Goal: Information Seeking & Learning: Learn about a topic

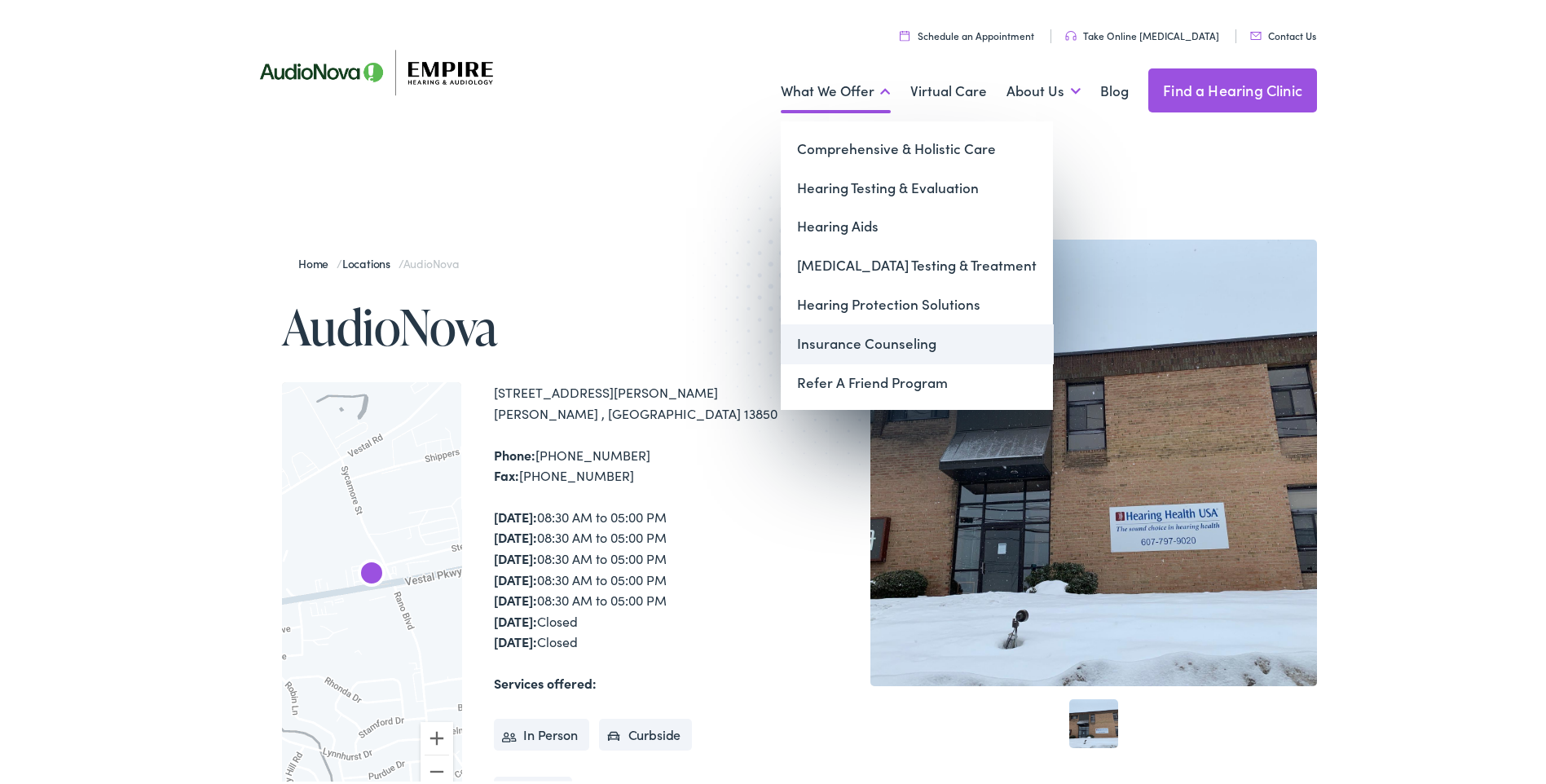
click at [866, 338] on link "Insurance Counseling" at bounding box center [916, 340] width 272 height 39
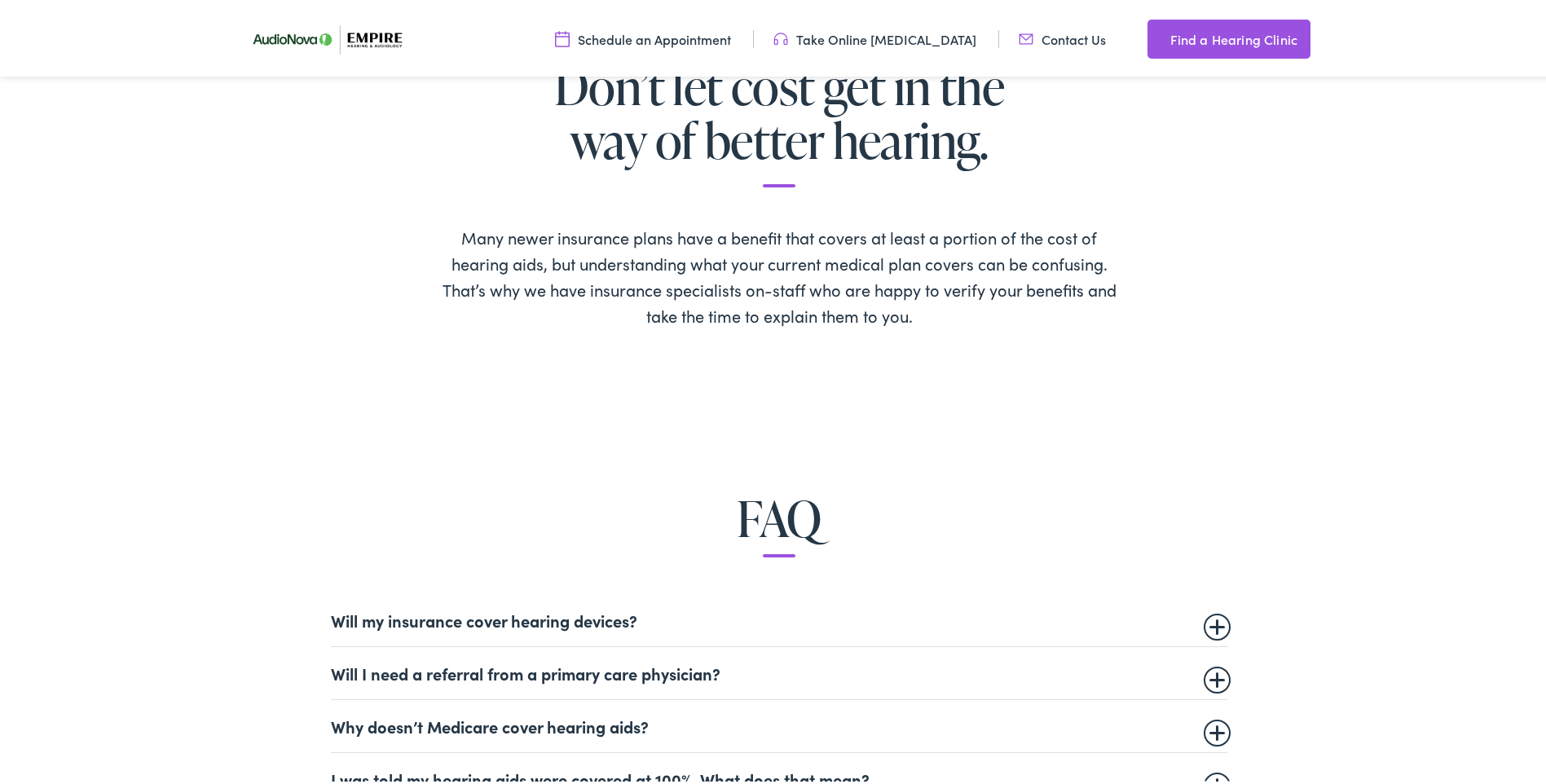
scroll to position [734, 0]
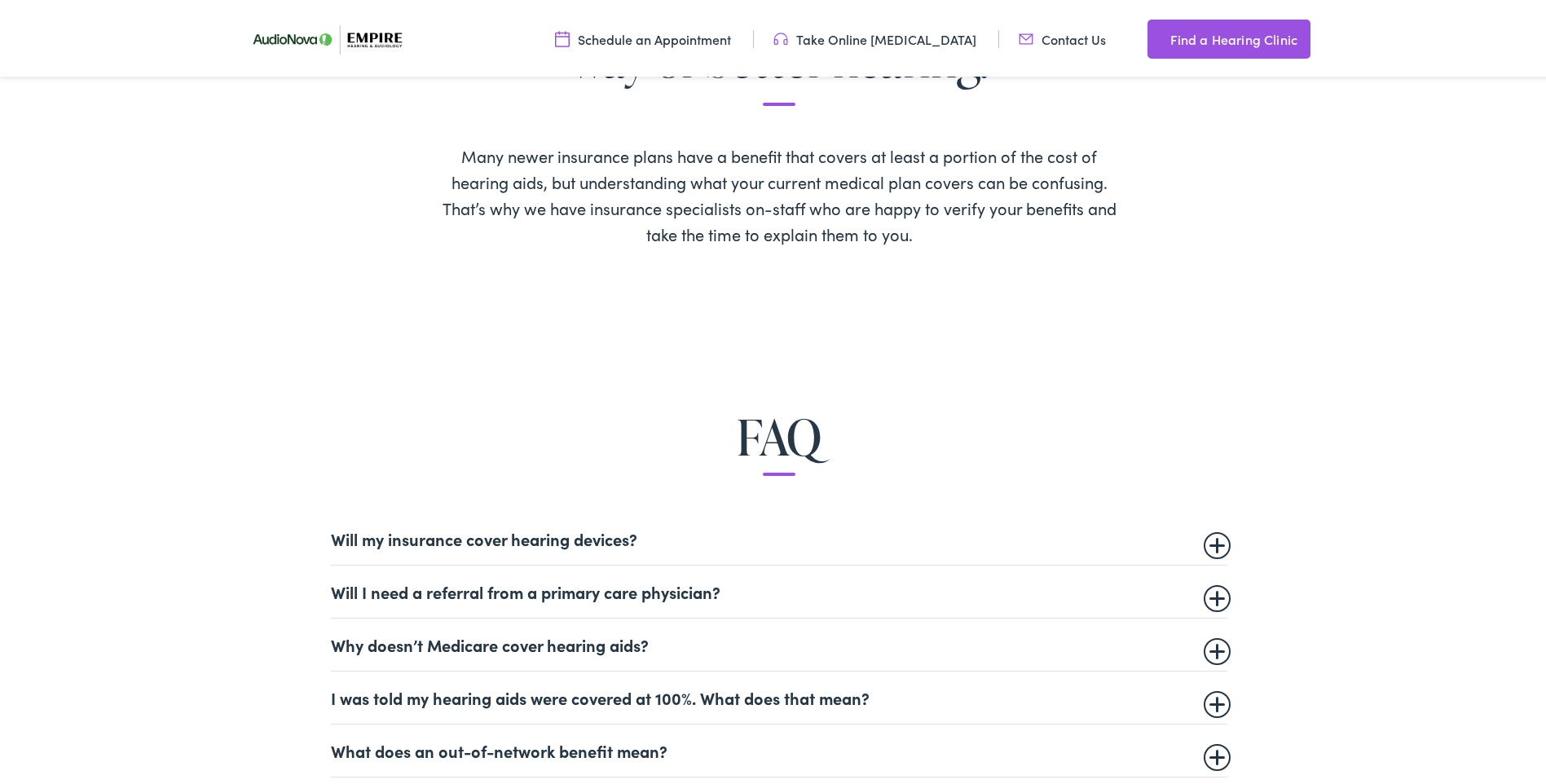
click at [561, 531] on summary "Will my insurance cover hearing devices?" at bounding box center [779, 535] width 897 height 20
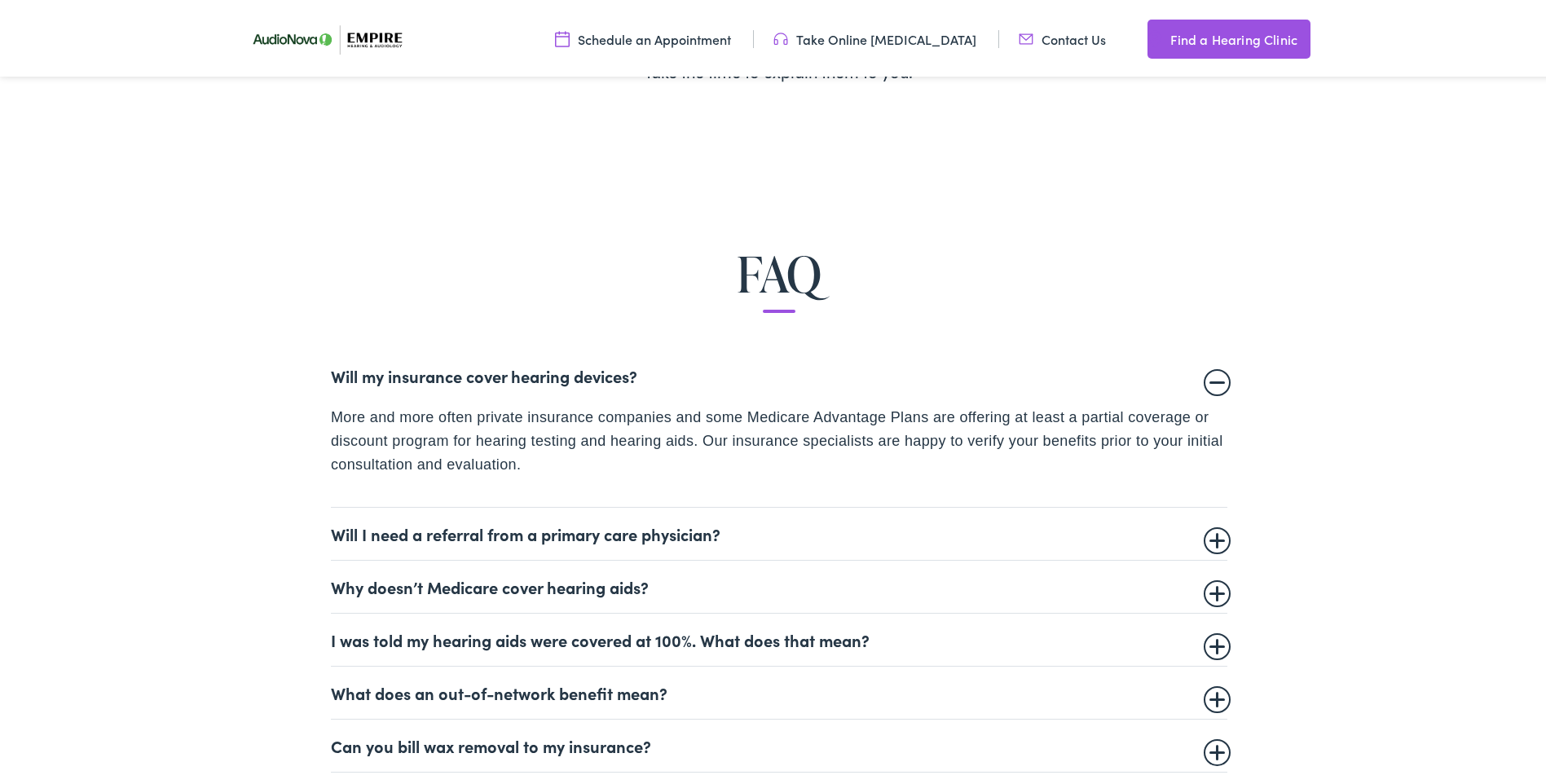
scroll to position [978, 0]
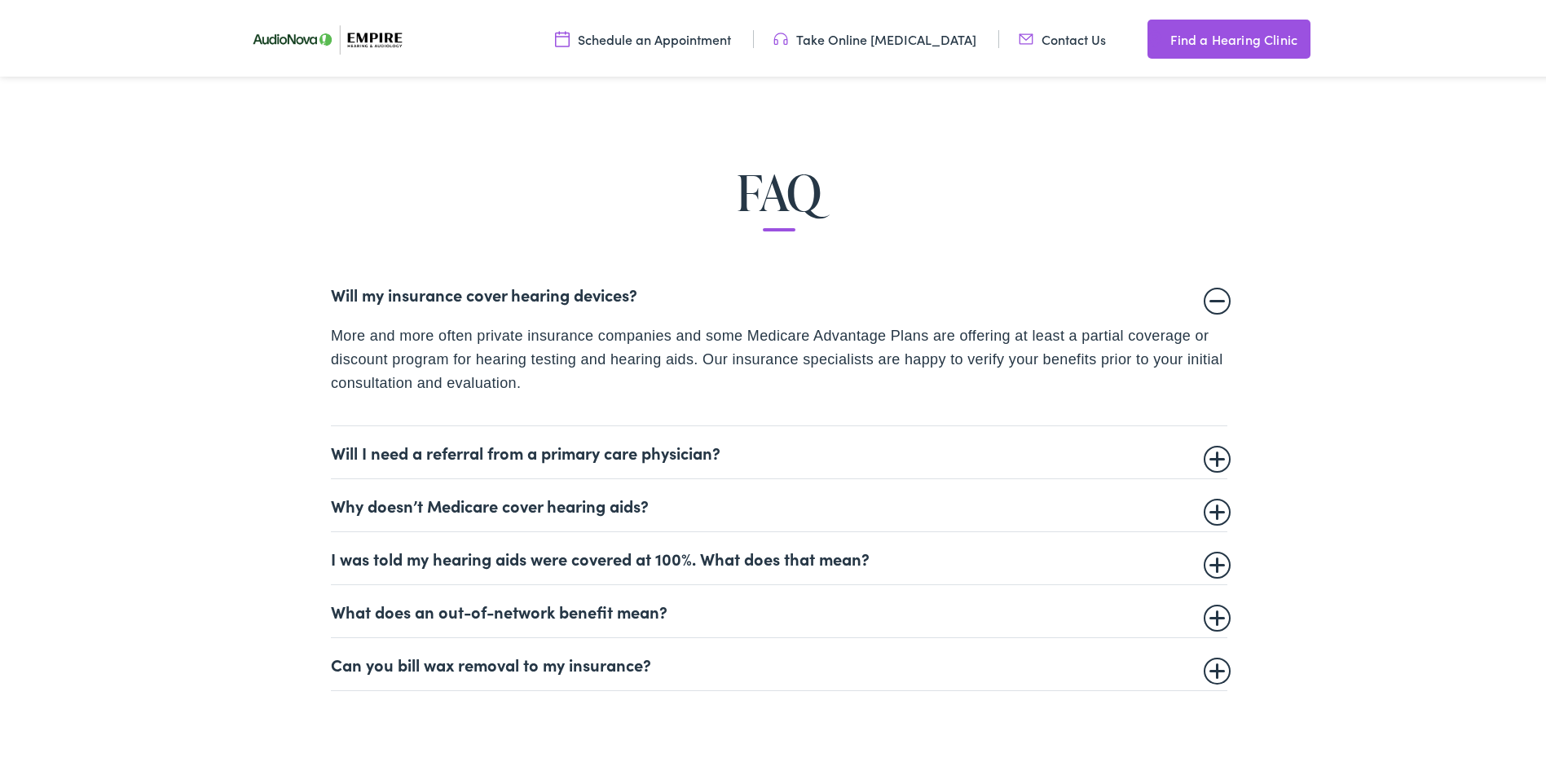
click at [500, 566] on details "I was told my hearing aids were covered at 100%. What does that mean? In most c…" at bounding box center [779, 555] width 897 height 53
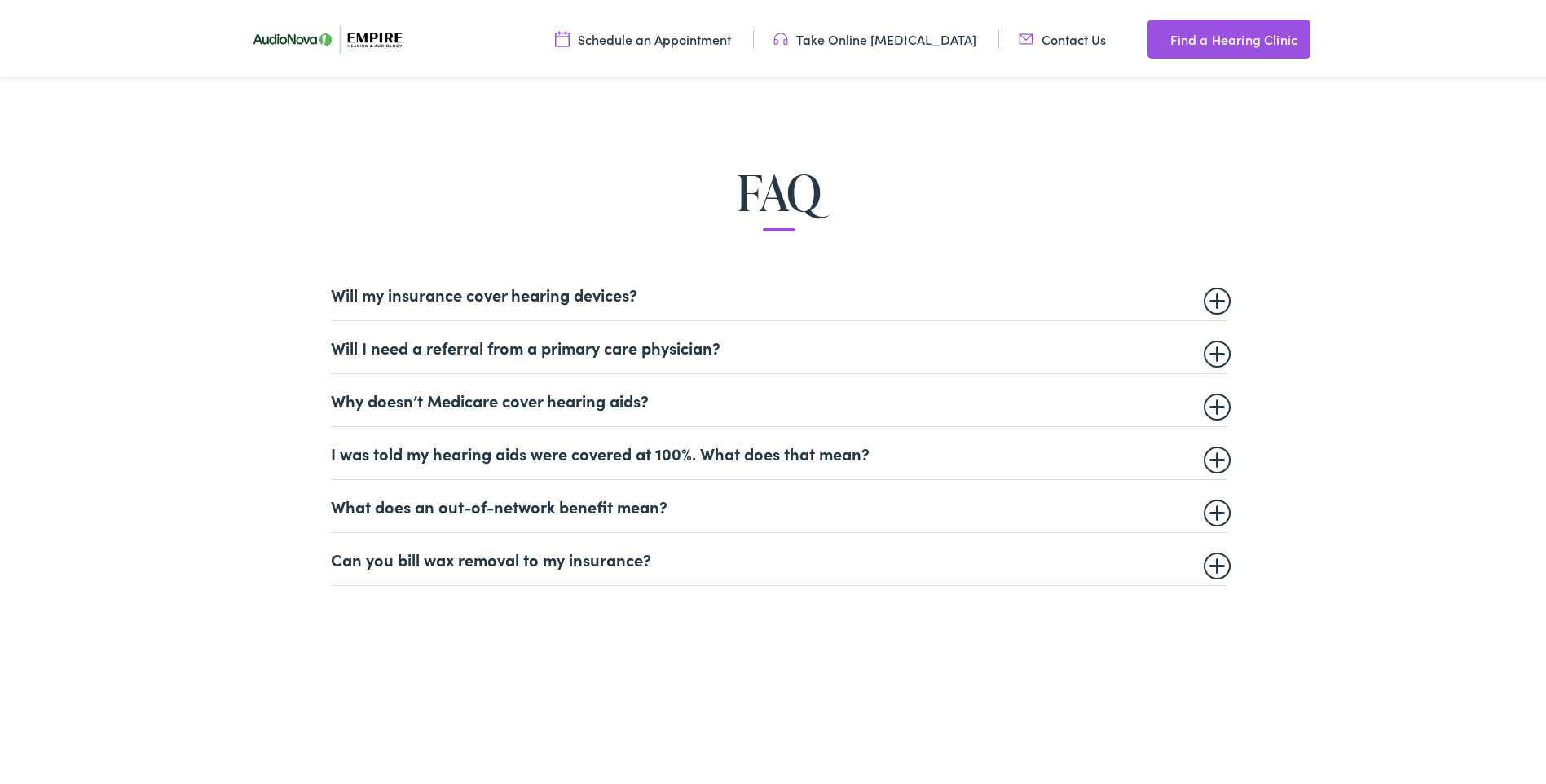
click at [483, 452] on summary "I was told my hearing aids were covered at 100%. What does that mean?" at bounding box center [779, 450] width 897 height 20
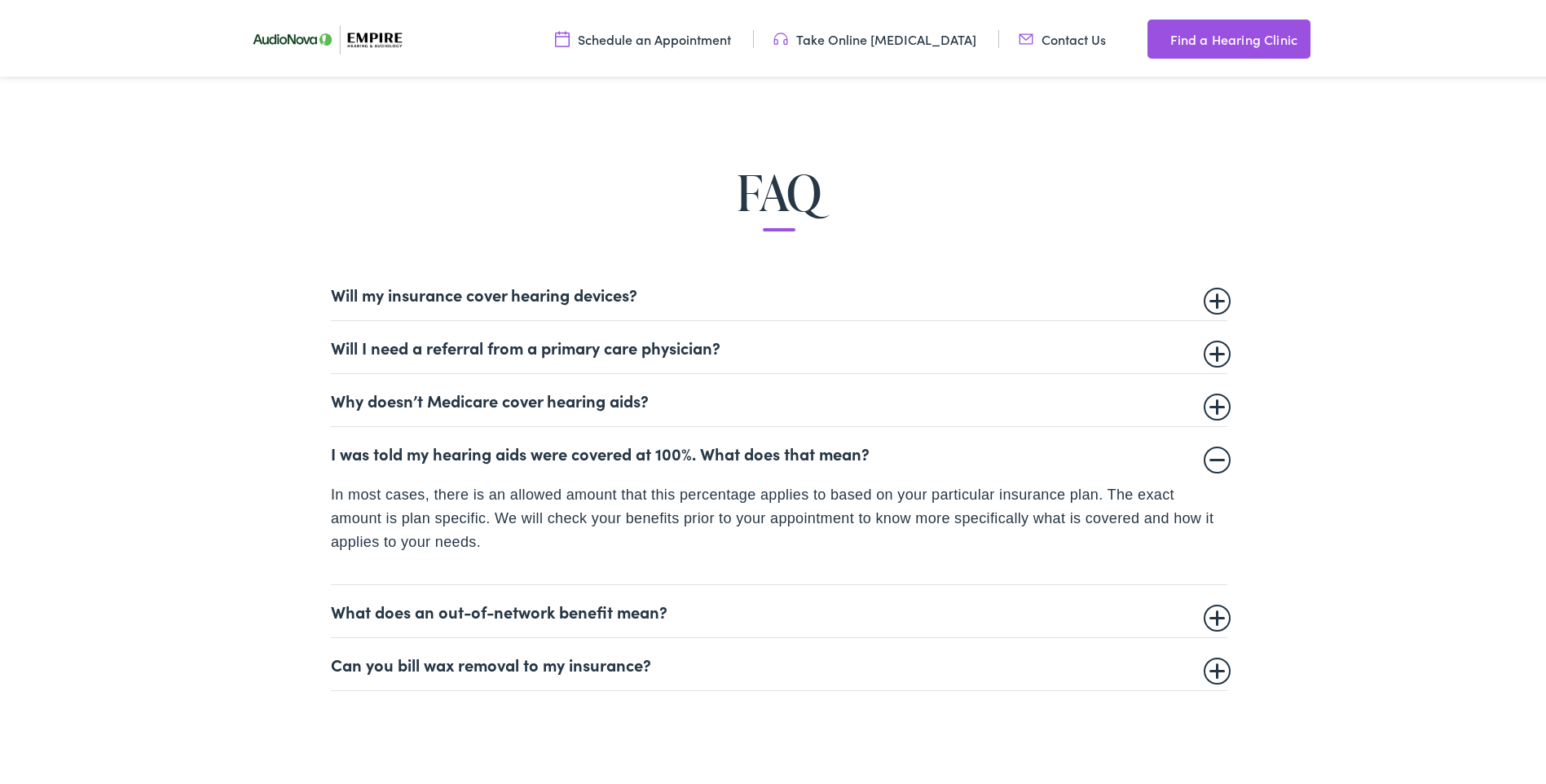
click at [485, 449] on summary "I was told my hearing aids were covered at 100%. What does that mean?" at bounding box center [779, 450] width 897 height 20
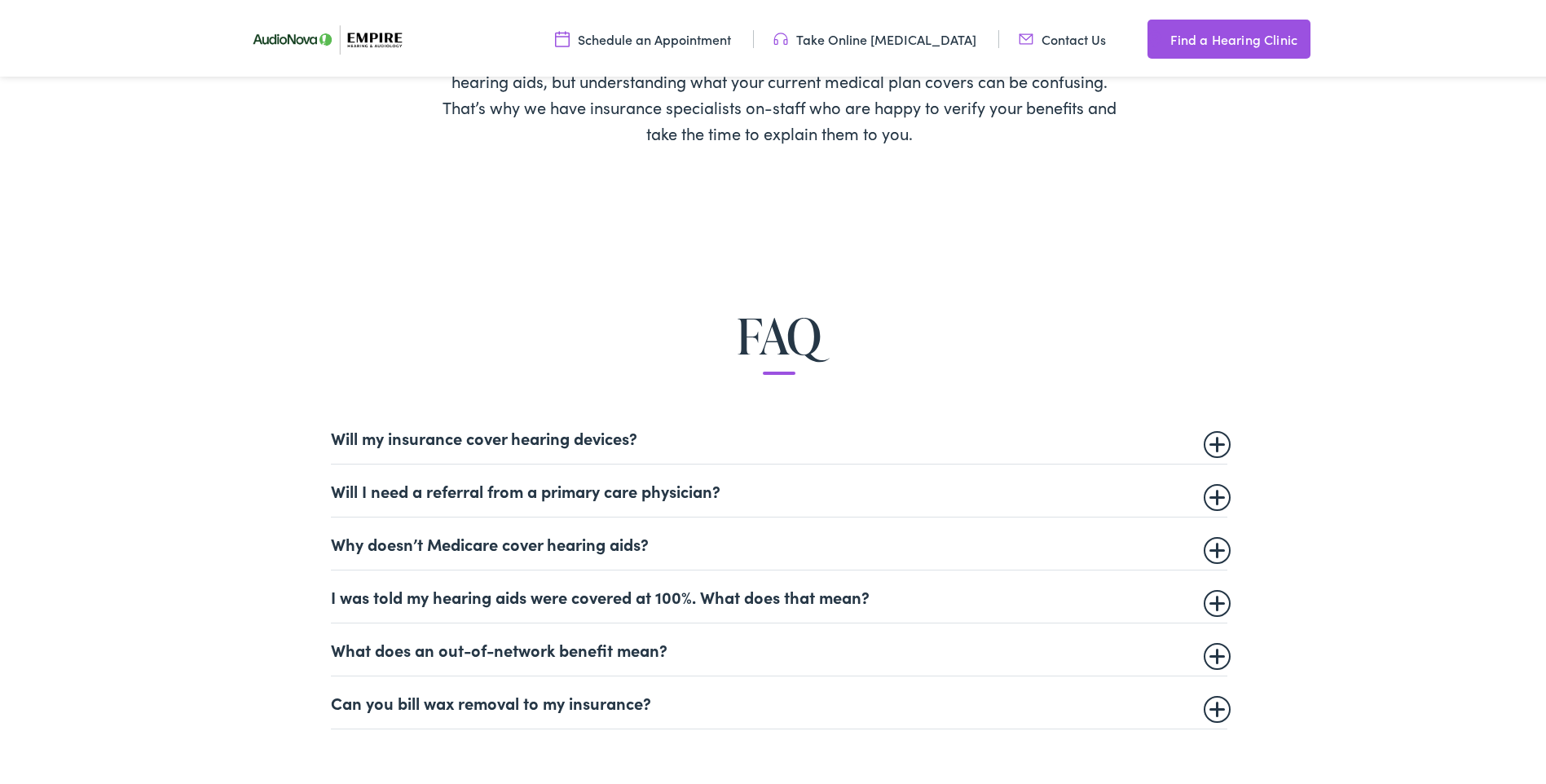
scroll to position [0, 0]
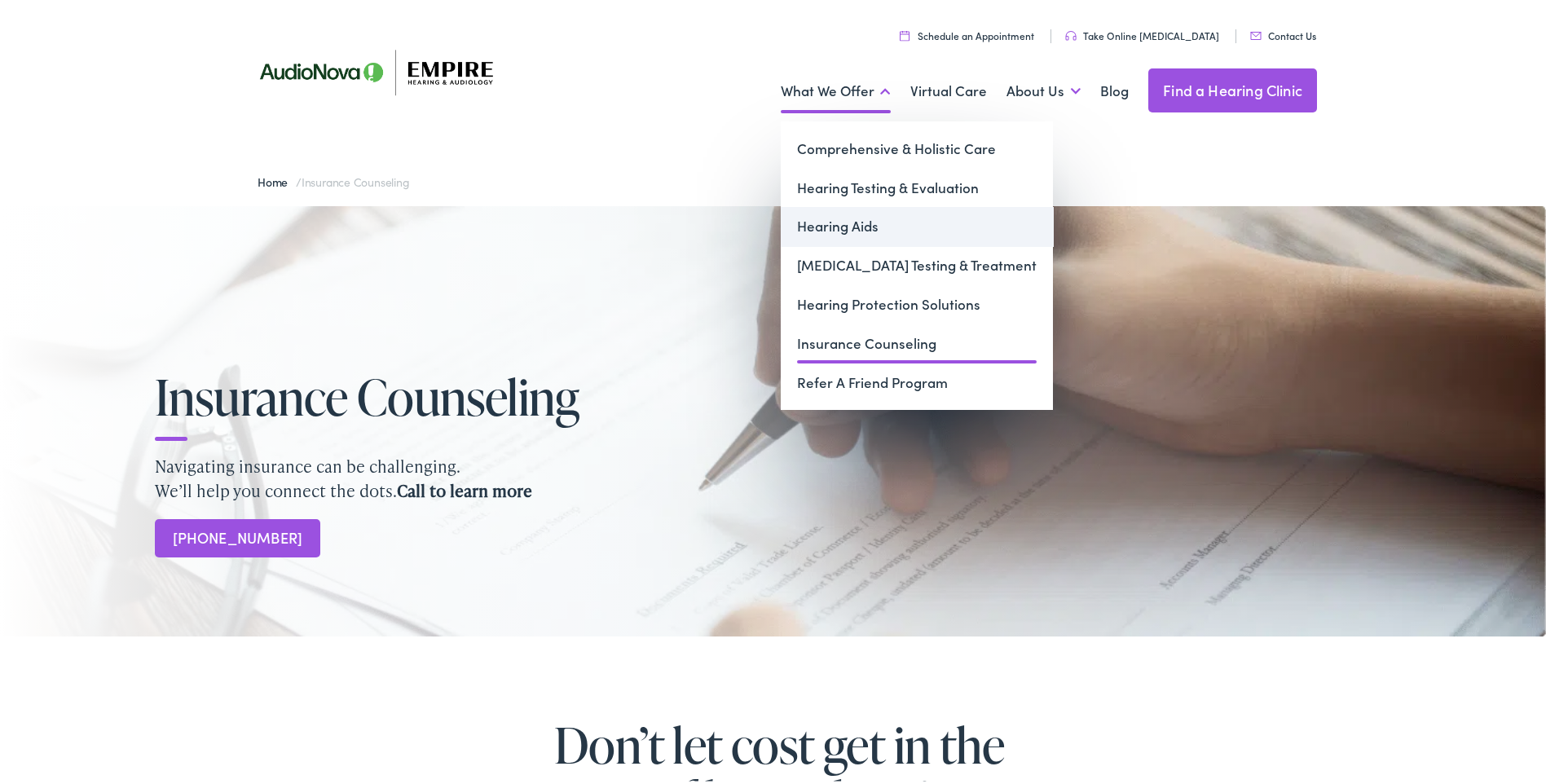
click at [843, 227] on link "Hearing Aids" at bounding box center [916, 224] width 272 height 39
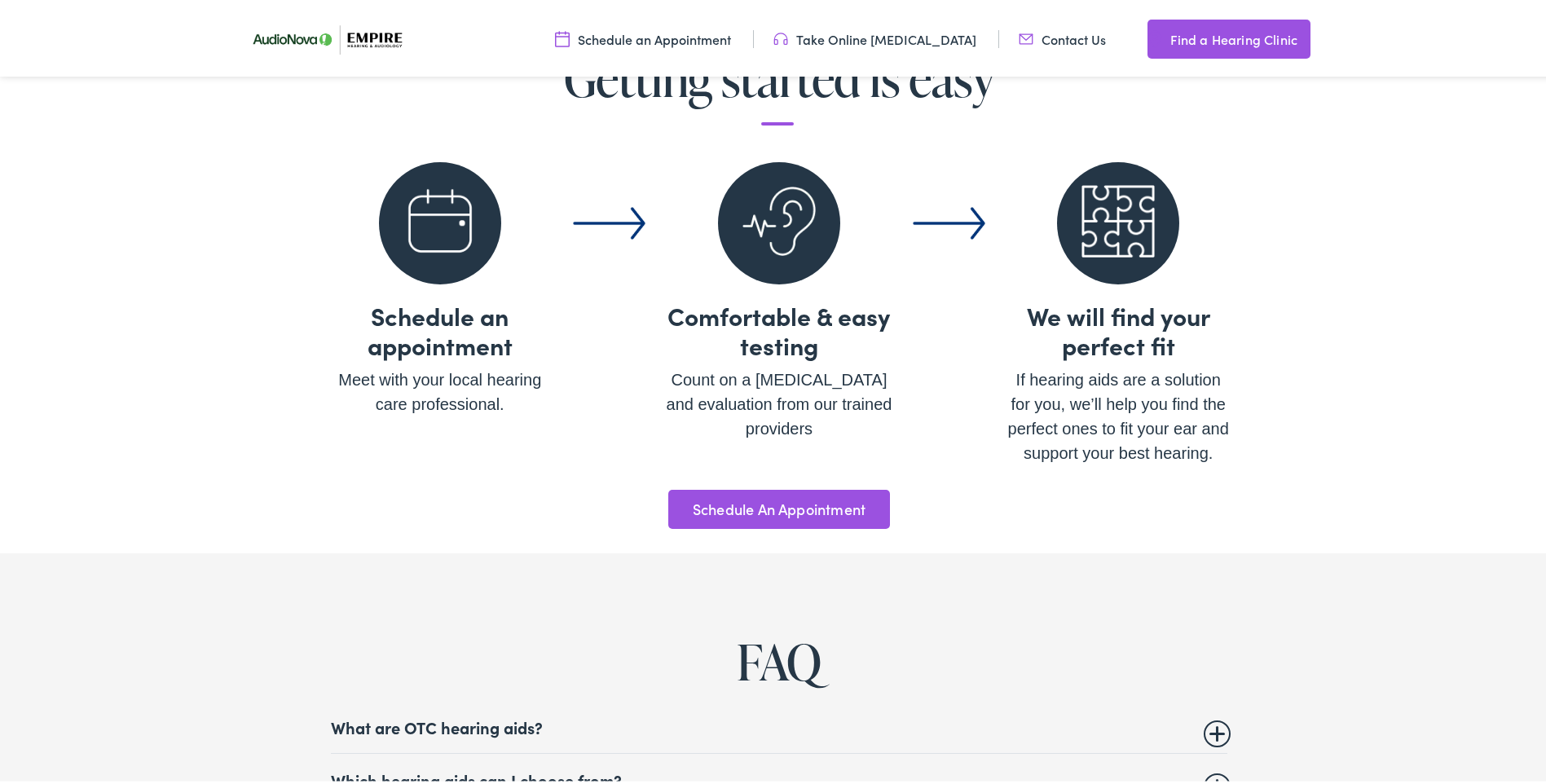
scroll to position [5950, 0]
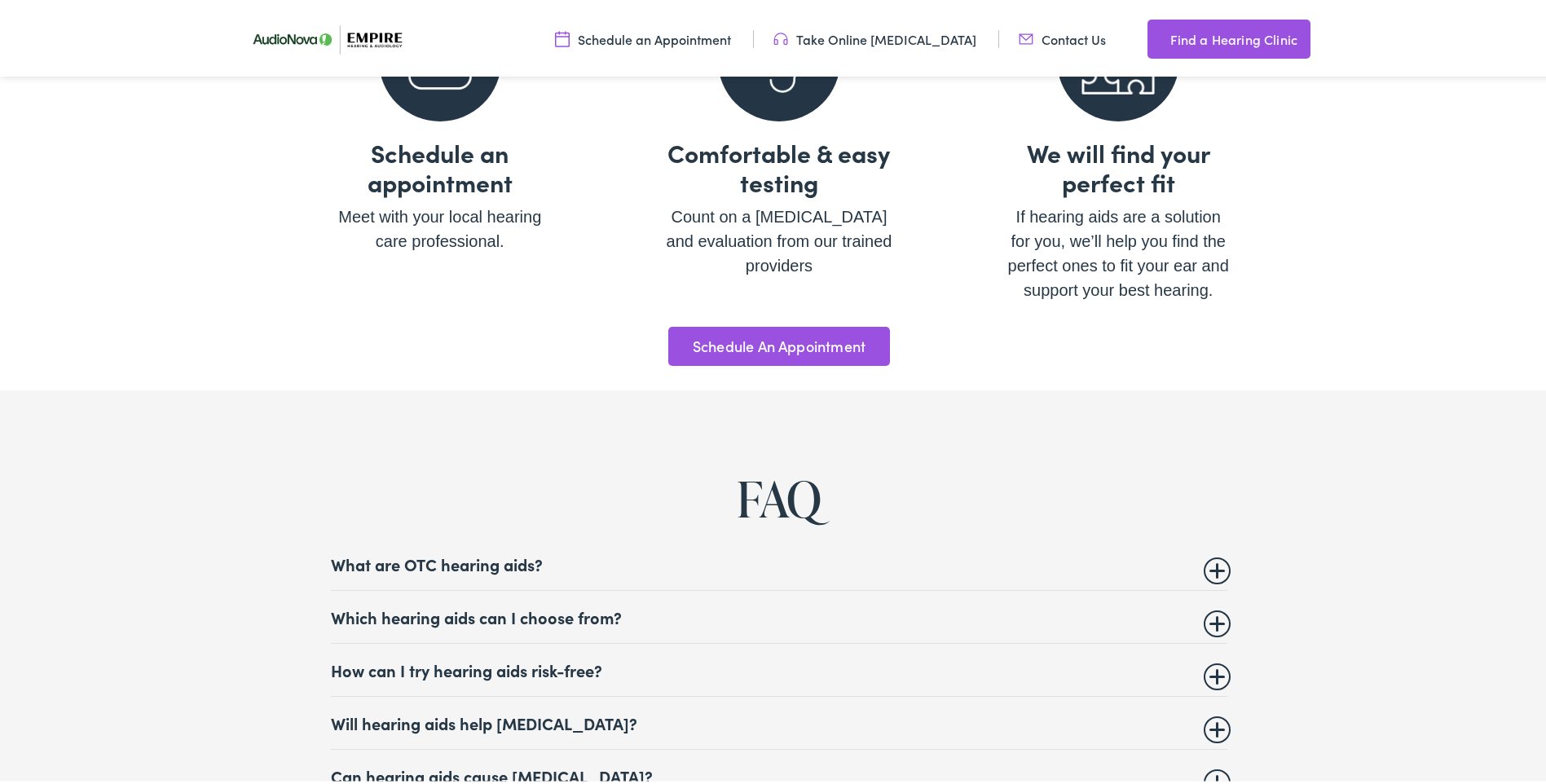
click at [538, 657] on summary "How can I try hearing aids risk-free?" at bounding box center [779, 666] width 897 height 20
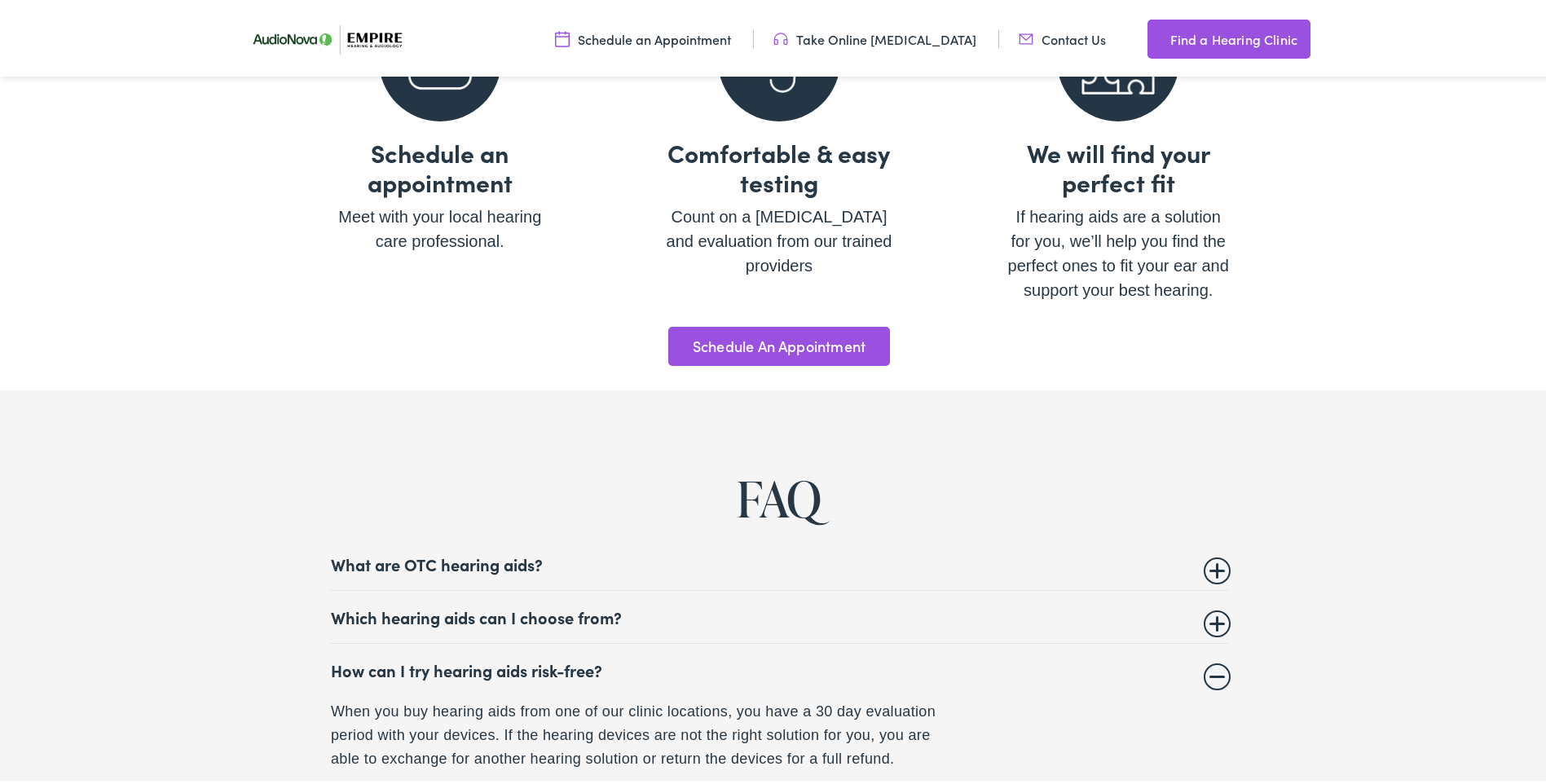
click at [538, 657] on summary "How can I try hearing aids risk-free?" at bounding box center [779, 666] width 897 height 20
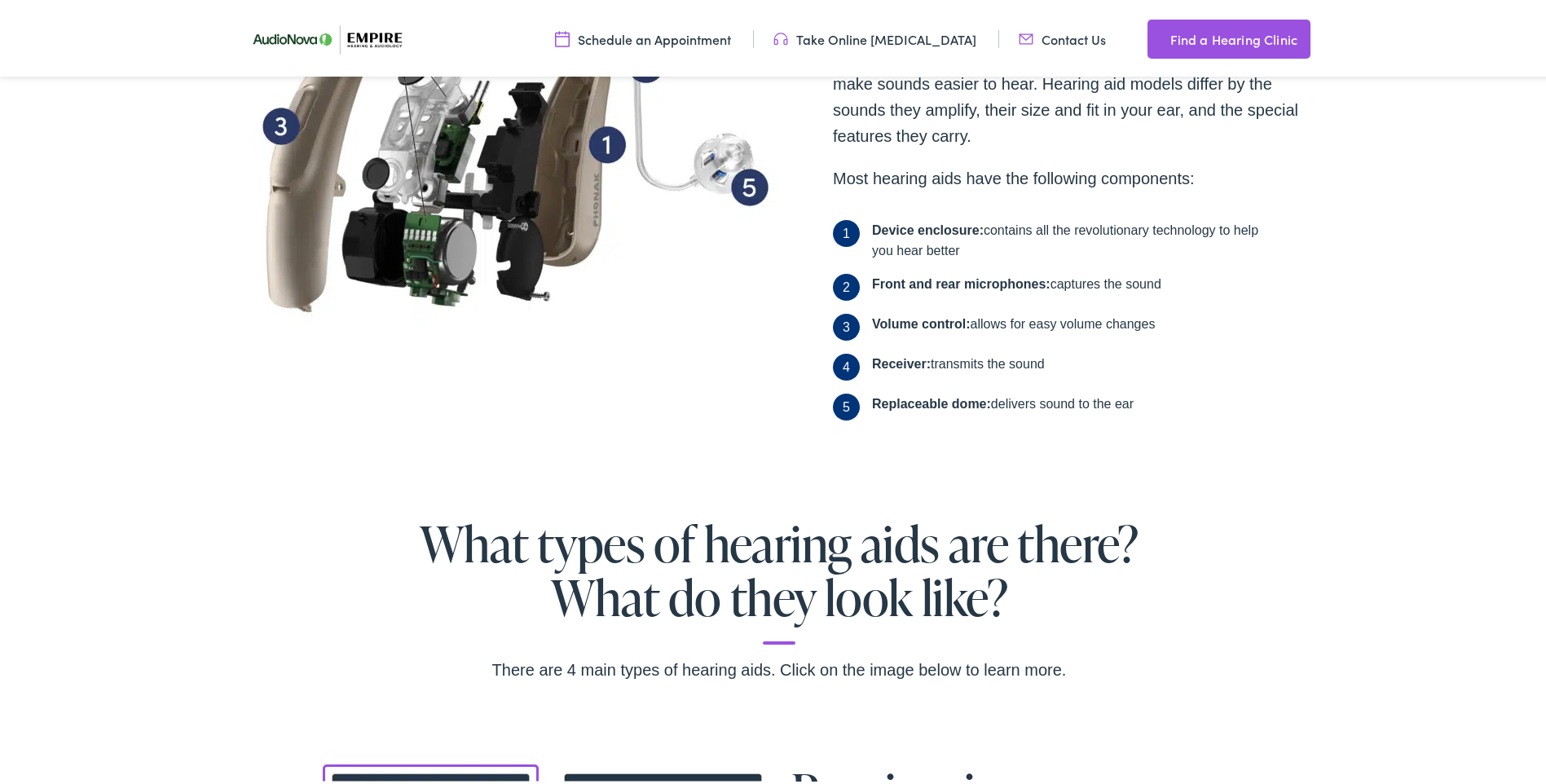
scroll to position [0, 0]
